Goal: Transaction & Acquisition: Purchase product/service

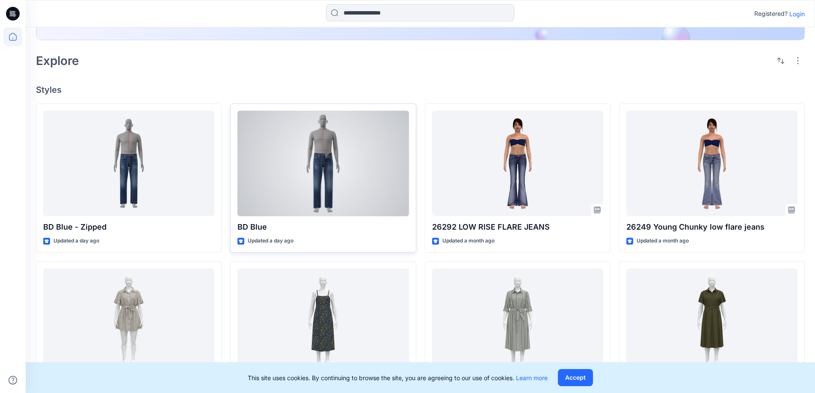
scroll to position [43, 0]
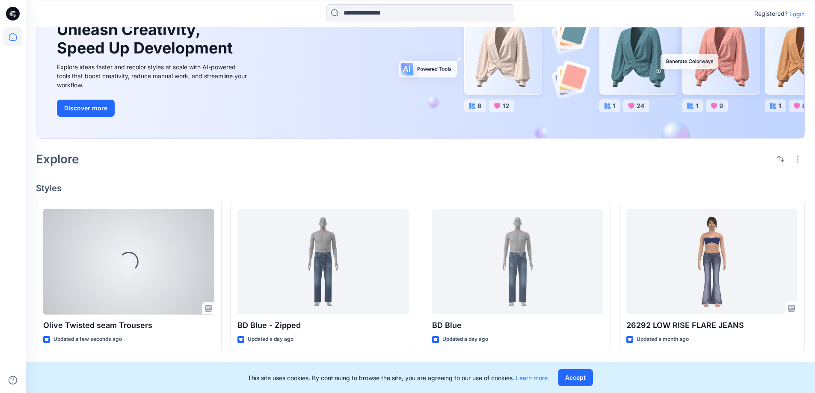
scroll to position [214, 0]
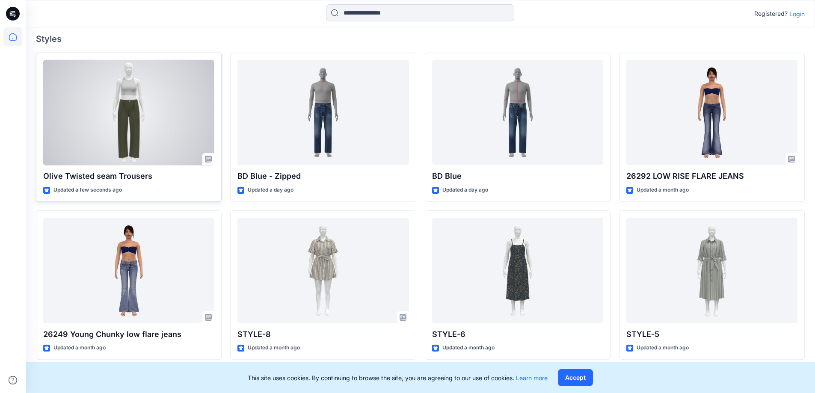
click at [145, 169] on div "Olive Twisted seam Trousers Updated a few seconds ago" at bounding box center [129, 127] width 186 height 149
click at [119, 175] on p "Olive Twisted seam Trousers" at bounding box center [128, 176] width 171 height 12
click at [123, 130] on div at bounding box center [128, 113] width 171 height 106
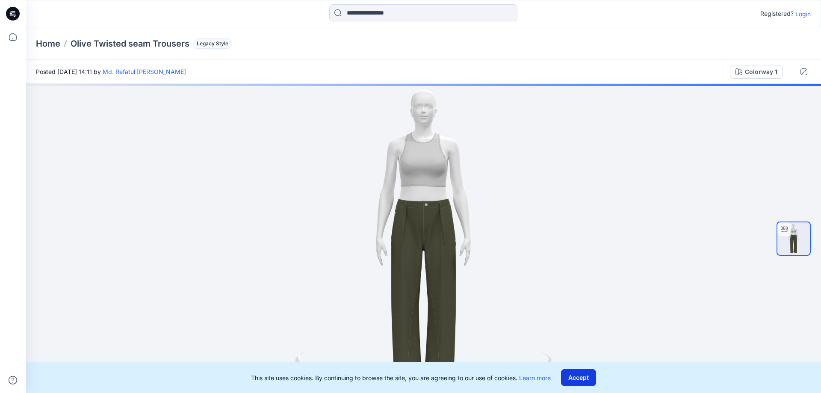
click at [582, 384] on button "Accept" at bounding box center [578, 377] width 35 height 17
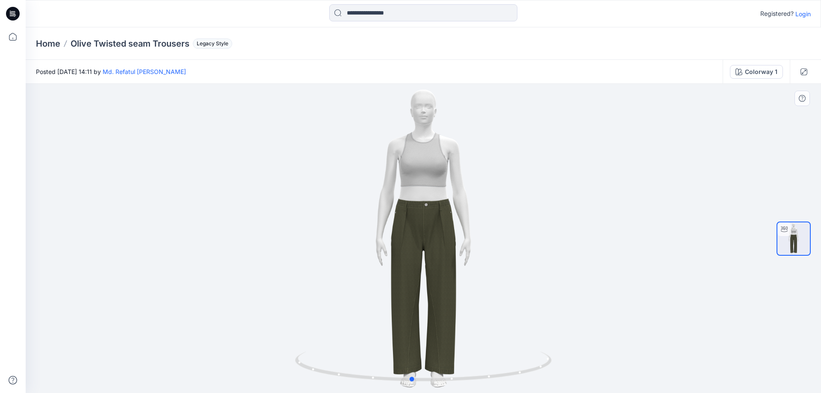
drag, startPoint x: 431, startPoint y: 378, endPoint x: 114, endPoint y: 297, distance: 327.1
click at [117, 300] on div at bounding box center [424, 238] width 796 height 309
